Goal: Task Accomplishment & Management: Manage account settings

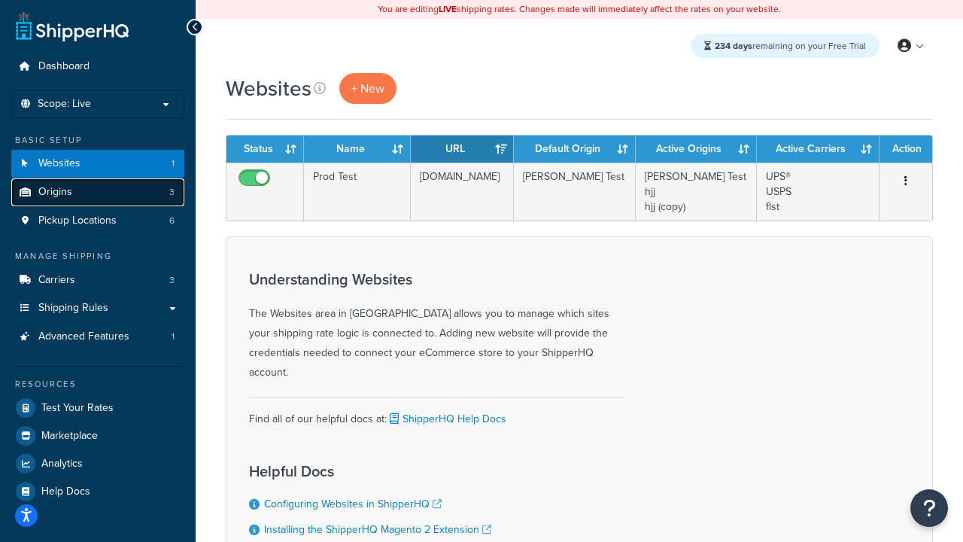
click at [138, 198] on link "Origins 3" at bounding box center [97, 192] width 173 height 28
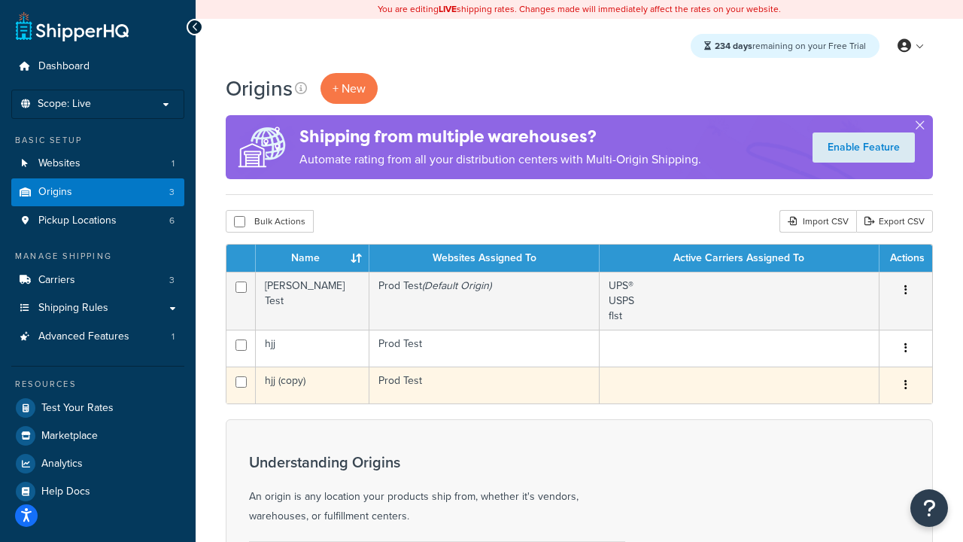
click at [905, 382] on icon "button" at bounding box center [905, 384] width 3 height 11
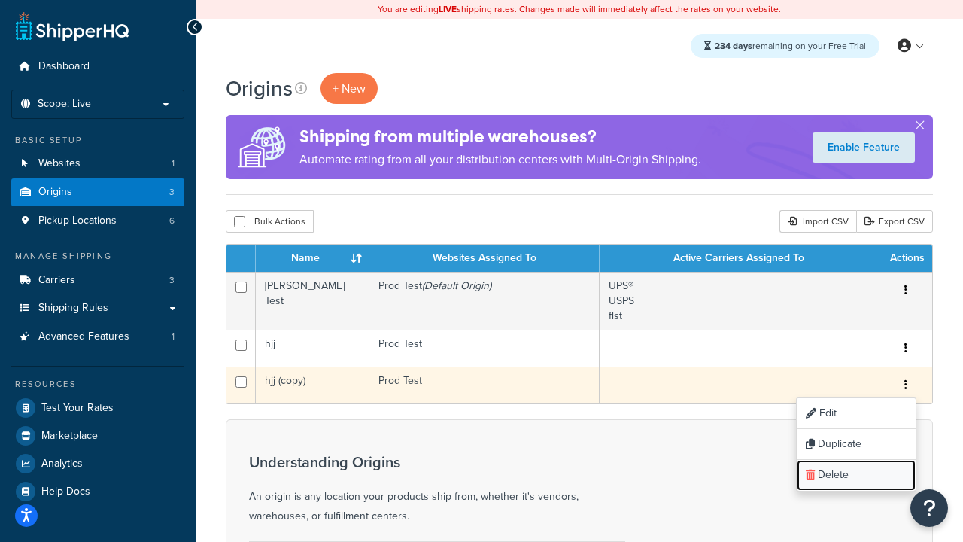
click at [827, 475] on link "Delete" at bounding box center [855, 475] width 119 height 31
